Goal: Task Accomplishment & Management: Use online tool/utility

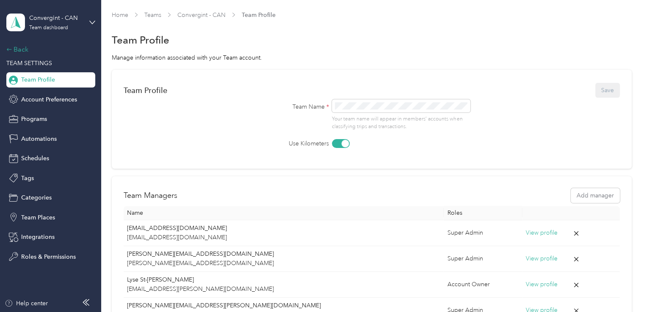
click at [29, 46] on div "Back" at bounding box center [48, 49] width 85 height 10
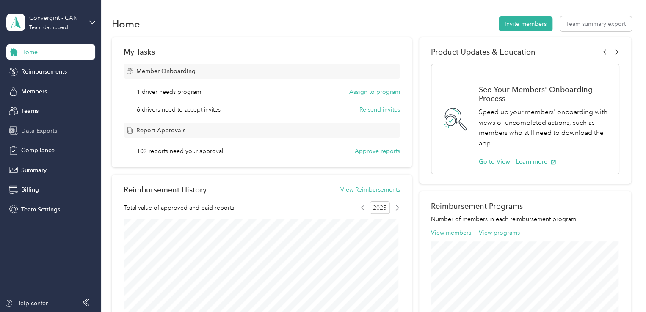
click at [43, 129] on span "Data Exports" at bounding box center [39, 130] width 36 height 9
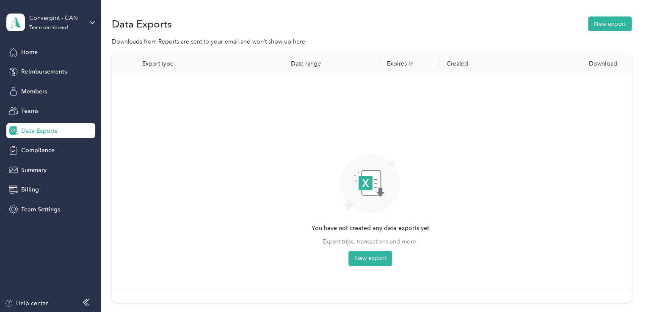
click at [487, 38] on div "Downloads from Reports are sent to your email and won’t show up here." at bounding box center [371, 41] width 519 height 9
click at [611, 27] on button "New export" at bounding box center [610, 23] width 44 height 15
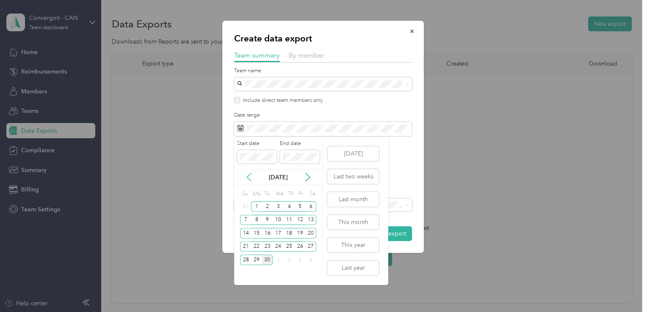
click at [247, 177] on icon at bounding box center [249, 177] width 8 height 8
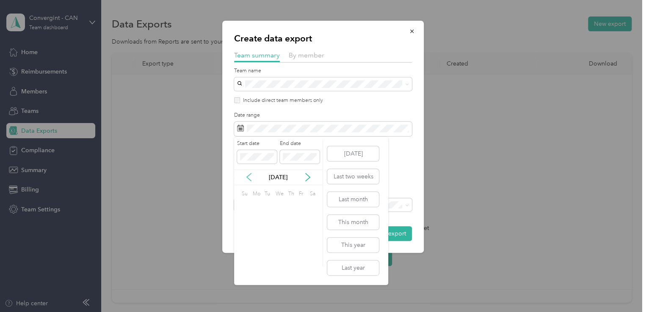
click at [247, 177] on icon at bounding box center [249, 177] width 8 height 8
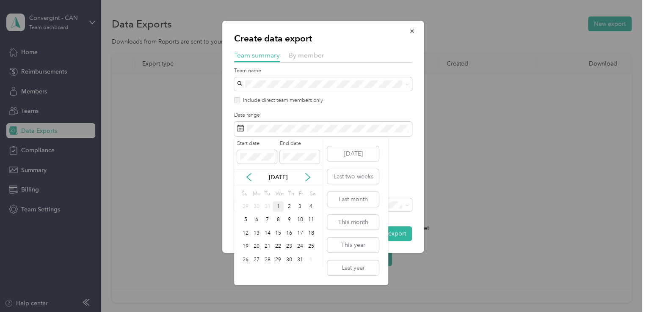
click at [276, 208] on div "1" at bounding box center [277, 206] width 11 height 11
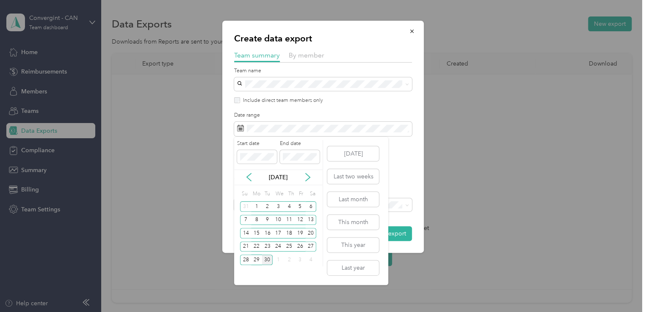
click at [267, 256] on div "30" at bounding box center [267, 260] width 11 height 11
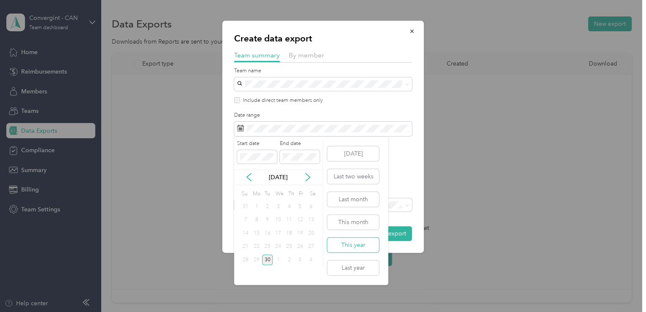
click at [362, 245] on button "This year" at bounding box center [353, 245] width 52 height 15
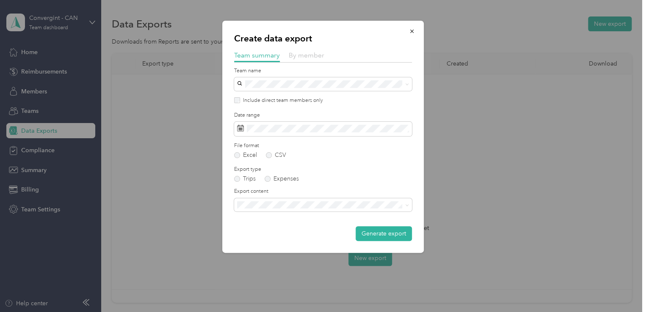
click at [300, 57] on span "By member" at bounding box center [307, 55] width 36 height 8
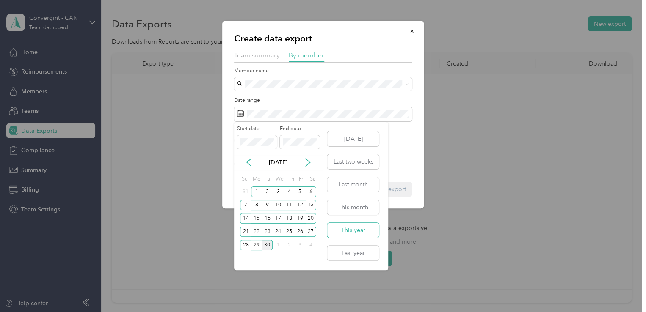
click at [352, 230] on button "This year" at bounding box center [353, 230] width 52 height 15
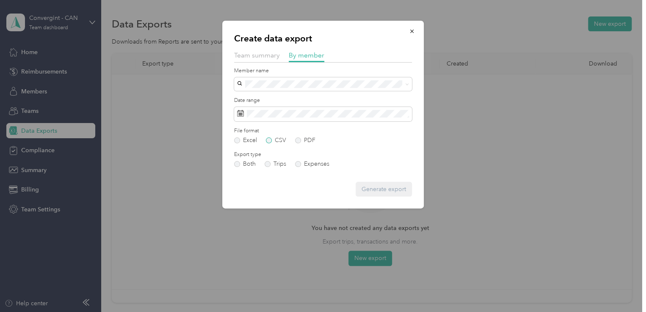
click at [269, 141] on label "CSV" at bounding box center [276, 140] width 20 height 6
click at [235, 163] on label "Both" at bounding box center [245, 164] width 22 height 6
click at [300, 77] on span at bounding box center [323, 84] width 178 height 14
click at [261, 57] on span "Team summary" at bounding box center [257, 55] width 46 height 8
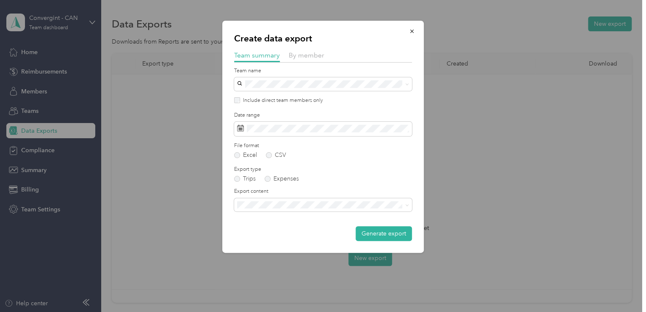
click at [340, 63] on div at bounding box center [323, 65] width 178 height 5
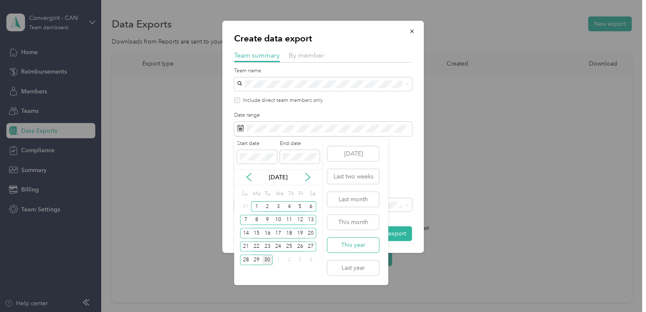
click at [361, 242] on button "This year" at bounding box center [353, 245] width 52 height 15
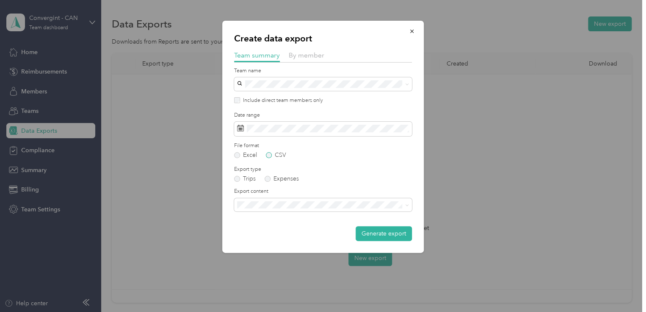
click at [269, 156] on label "CSV" at bounding box center [276, 155] width 20 height 6
click at [283, 212] on span at bounding box center [323, 205] width 178 height 14
click at [384, 237] on button "Generate export" at bounding box center [383, 233] width 56 height 15
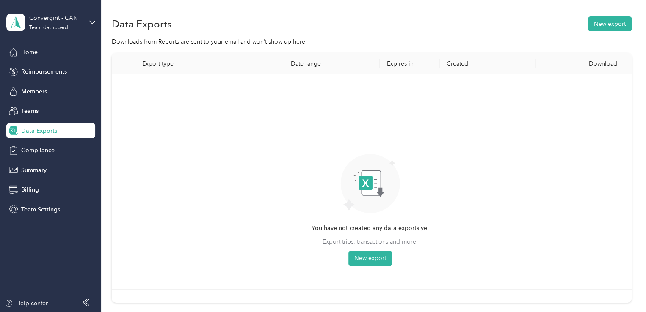
drag, startPoint x: 645, startPoint y: 0, endPoint x: 424, endPoint y: 21, distance: 221.8
click at [424, 21] on div "Data Exports New export" at bounding box center [371, 24] width 519 height 18
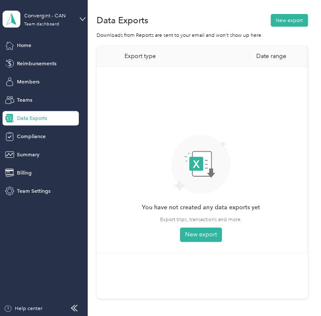
click at [220, 16] on div "Data Exports New export" at bounding box center [201, 20] width 211 height 15
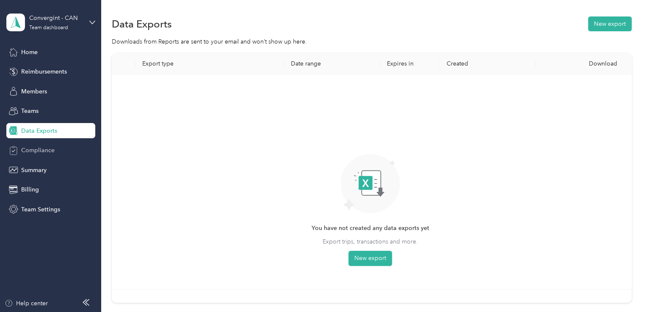
click at [44, 151] on span "Compliance" at bounding box center [37, 150] width 33 height 9
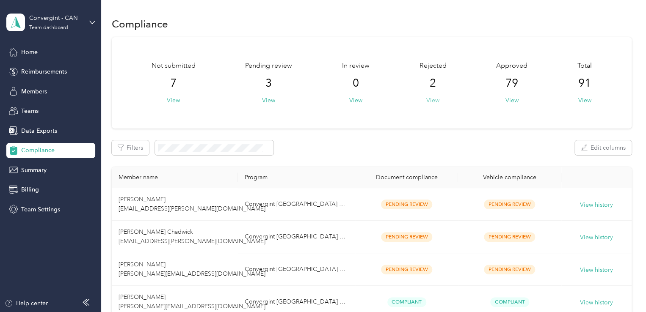
click at [428, 96] on button "View" at bounding box center [432, 100] width 13 height 9
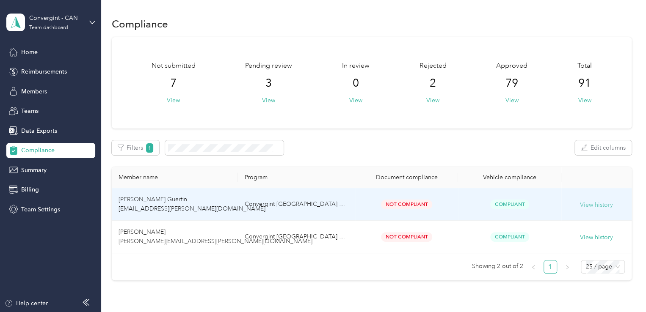
click at [597, 207] on button "View history" at bounding box center [596, 205] width 33 height 9
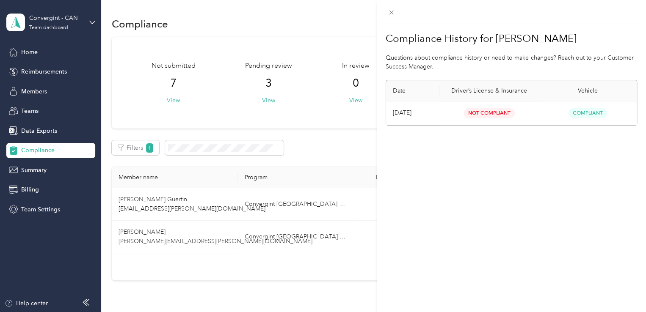
click at [628, 43] on h1 "Compliance History for [PERSON_NAME]" at bounding box center [510, 38] width 251 height 20
